Goal: Task Accomplishment & Management: Use online tool/utility

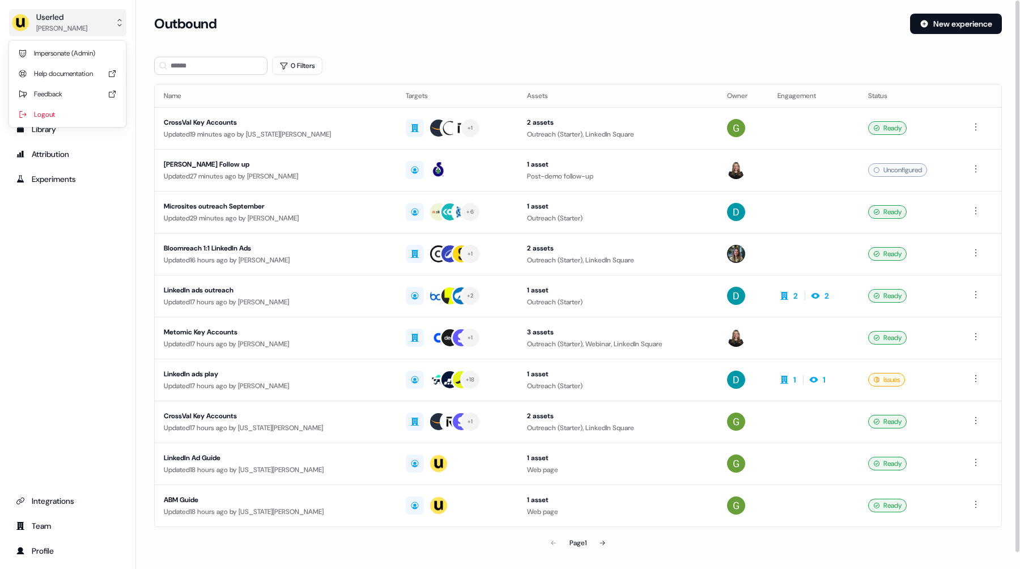
click at [82, 19] on button "Userled [PERSON_NAME]" at bounding box center [67, 22] width 117 height 27
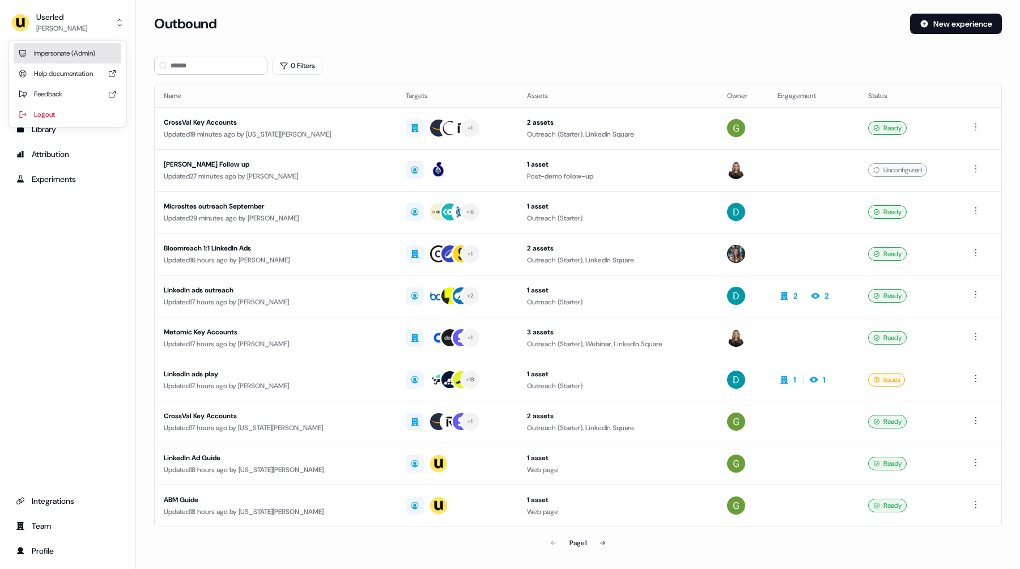
click at [78, 47] on div "Impersonate (Admin)" at bounding box center [68, 53] width 108 height 20
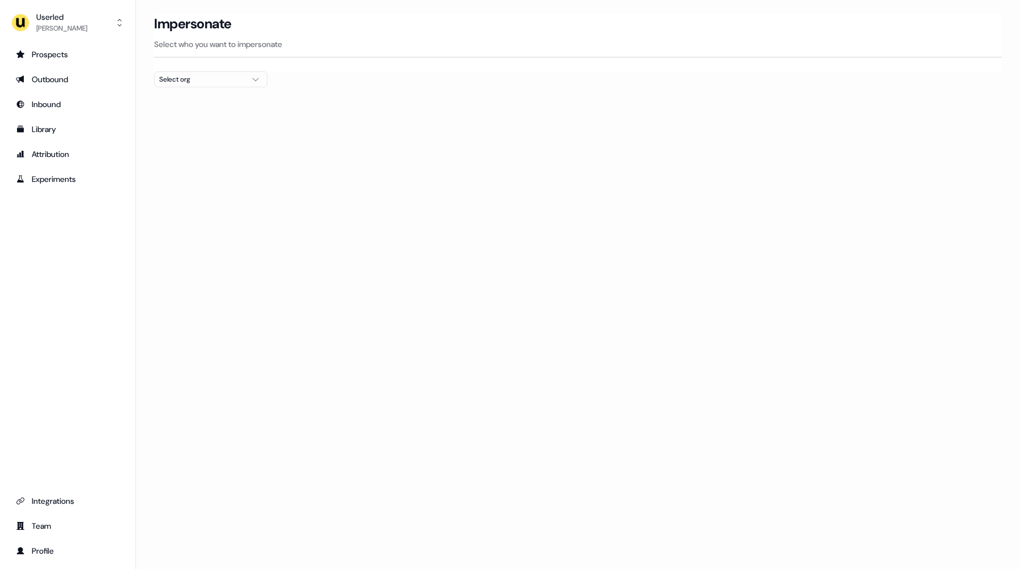
click at [185, 66] on div "Impersonate Select who you want to impersonate" at bounding box center [578, 43] width 848 height 58
click at [185, 74] on div "Select org" at bounding box center [201, 79] width 85 height 11
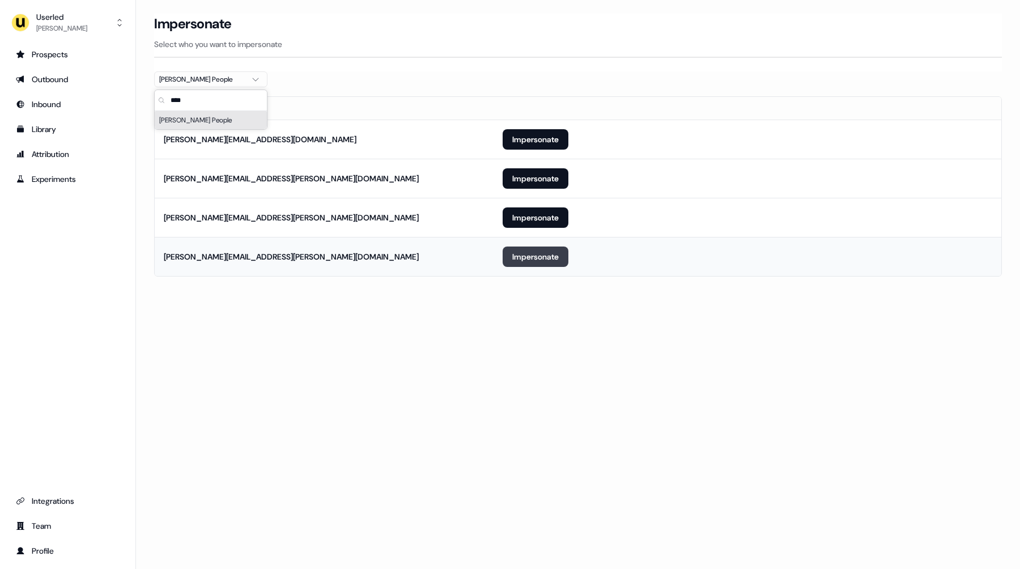
type input "****"
click at [528, 248] on button "Impersonate" at bounding box center [536, 257] width 66 height 20
